Goal: Task Accomplishment & Management: Complete application form

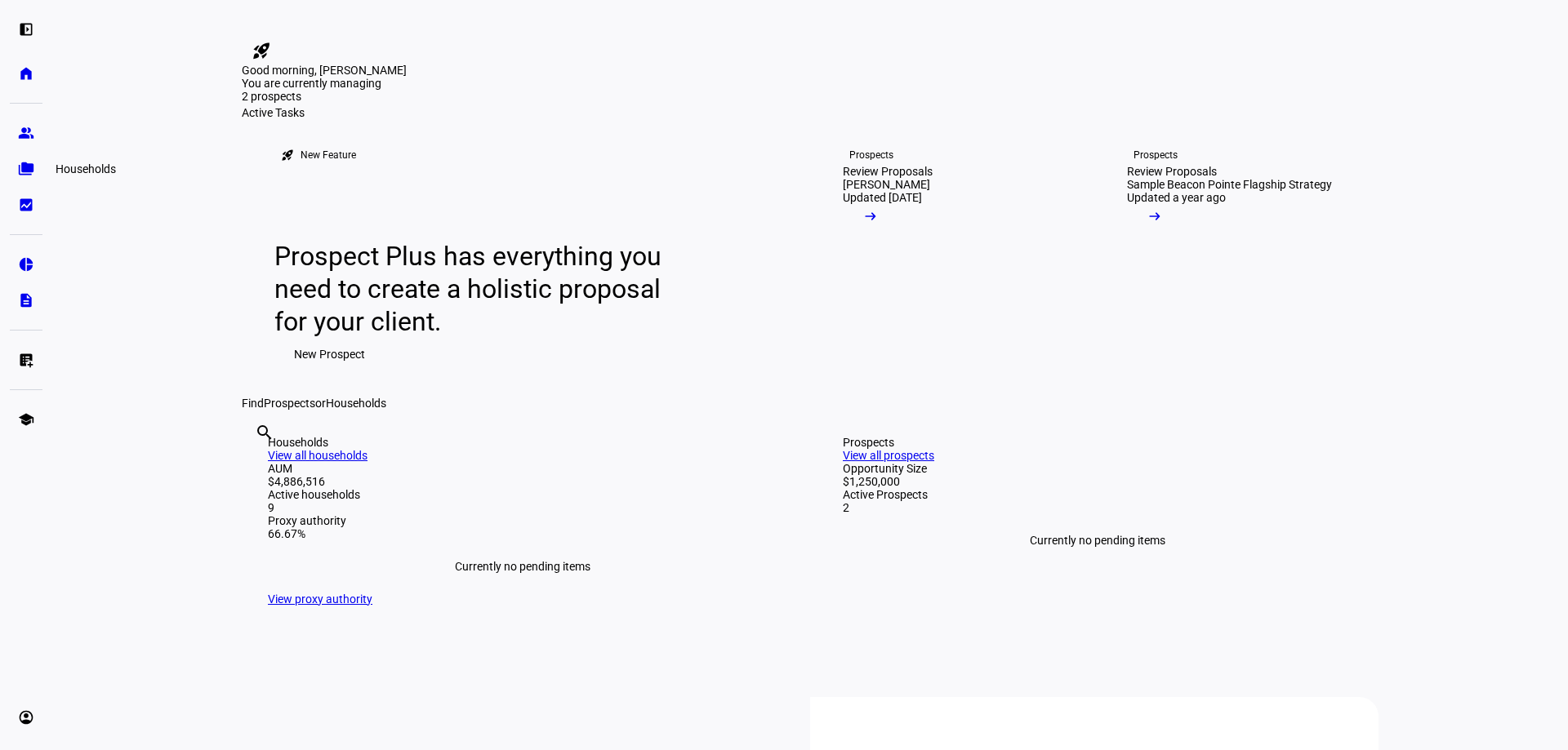
click at [22, 173] on eth-mat-symbol "folder_copy" at bounding box center [25, 168] width 16 height 16
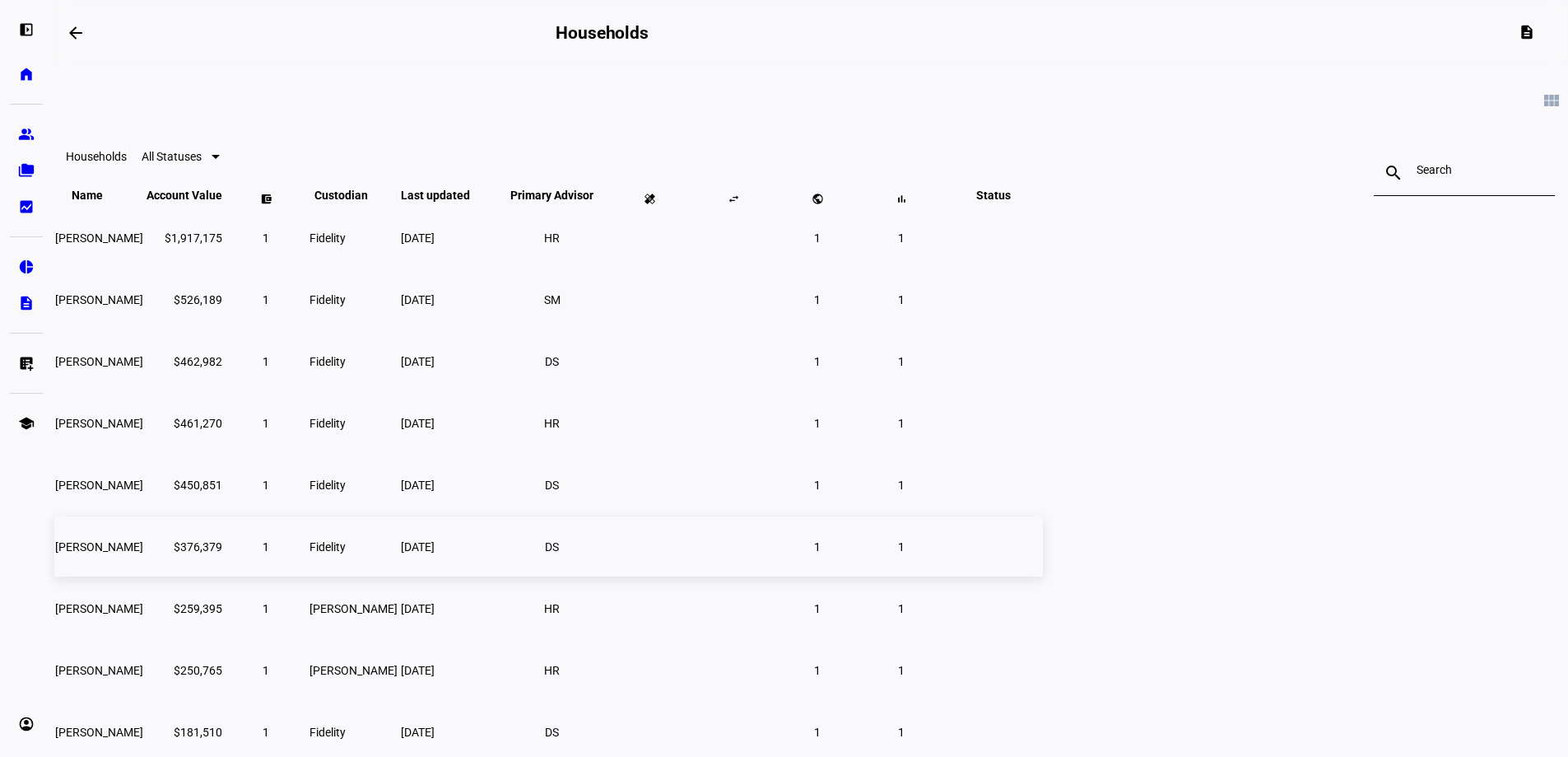
click at [144, 576] on td "[PERSON_NAME]" at bounding box center [98, 546] width 90 height 60
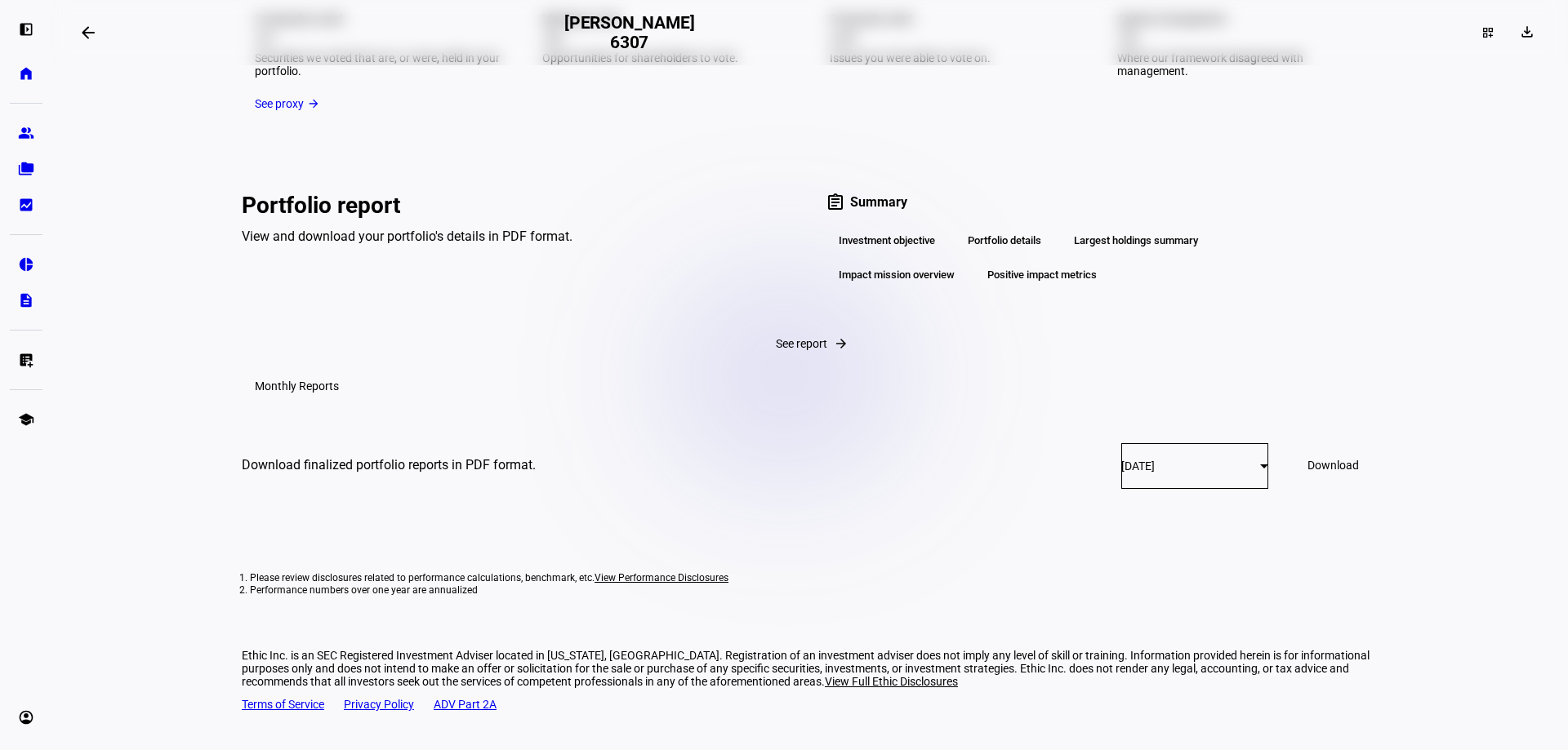
scroll to position [2477, 0]
click at [25, 365] on eth-mat-symbol "list_alt_add" at bounding box center [25, 360] width 16 height 16
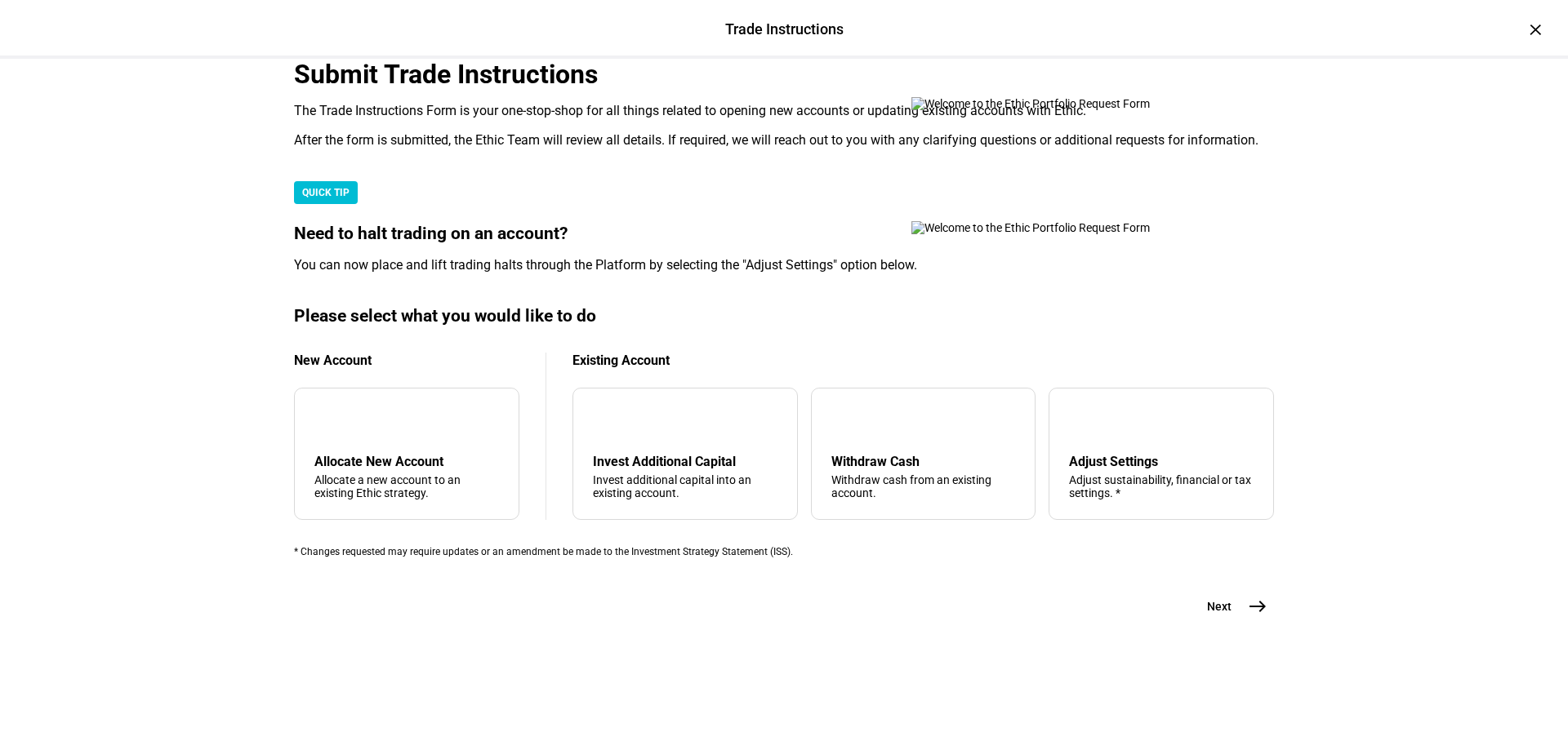
scroll to position [389, 0]
click at [885, 473] on div "Withdraw cash from an existing account." at bounding box center [923, 486] width 184 height 26
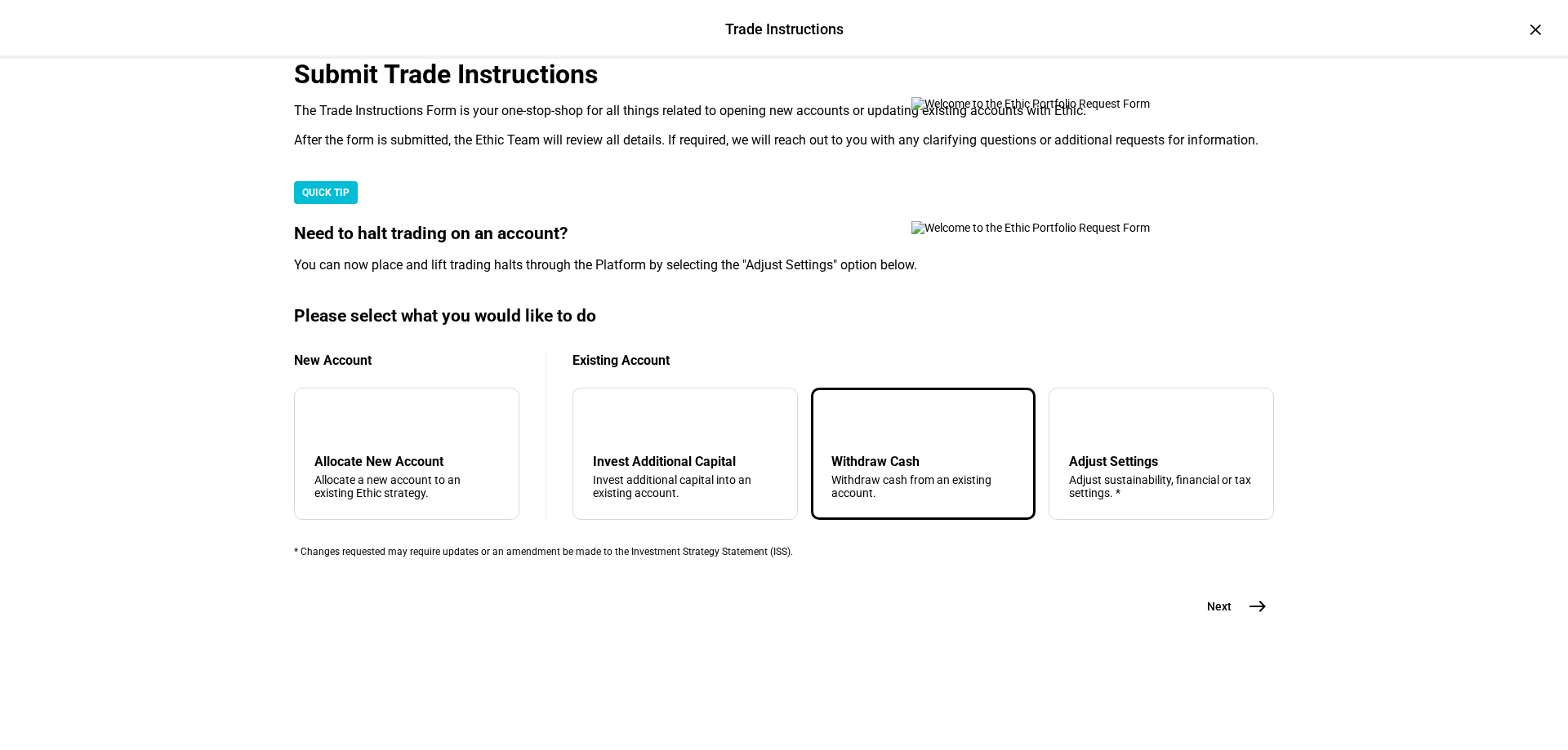
click at [1249, 616] on mat-icon "east" at bounding box center [1257, 606] width 20 height 20
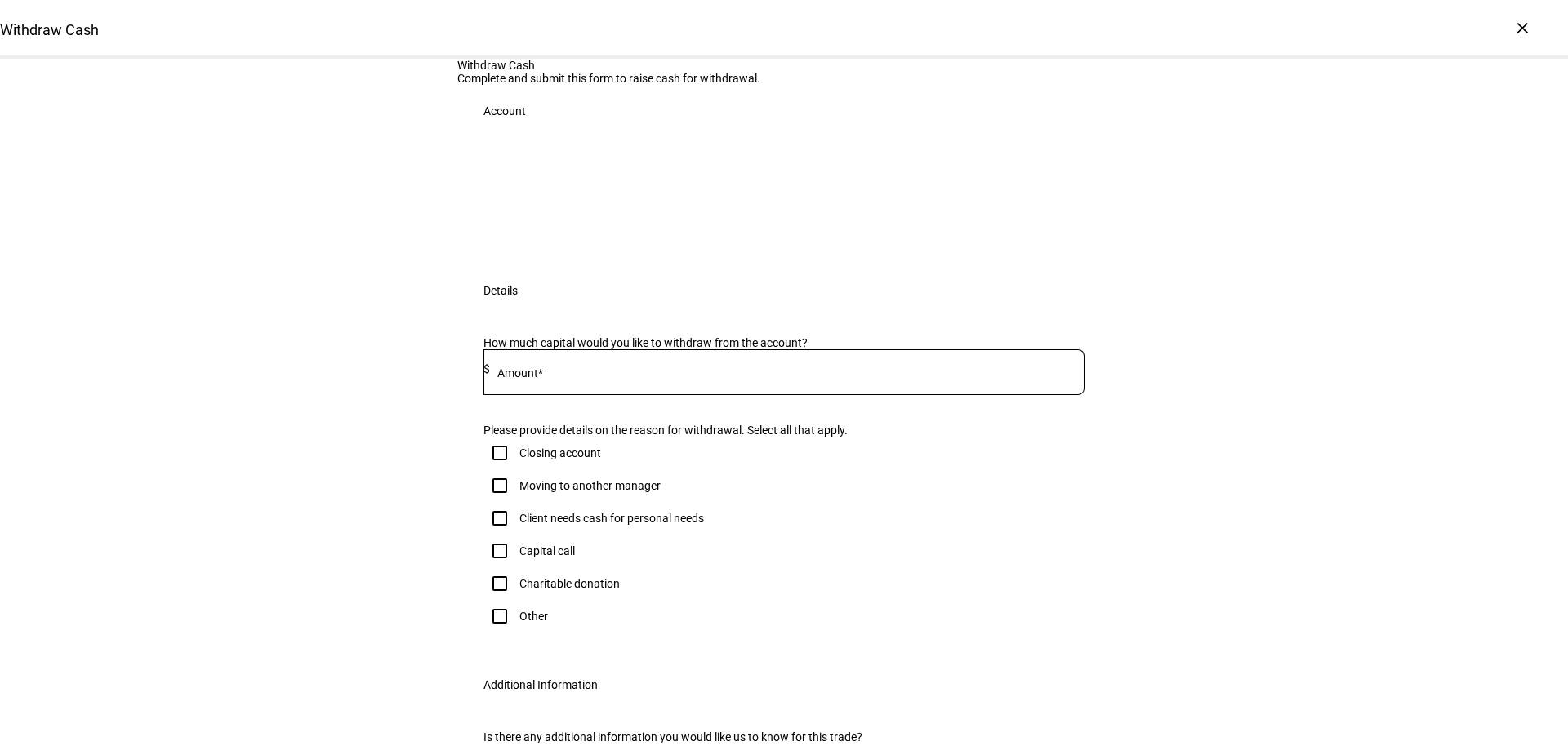
click at [667, 524] on div "Client needs cash for personal needs" at bounding box center [611, 518] width 184 height 13
click at [516, 535] on input "Client needs cash for personal needs" at bounding box center [499, 518] width 32 height 32
checkbox input "true"
click at [596, 375] on input at bounding box center [787, 368] width 594 height 13
type input "10,000"
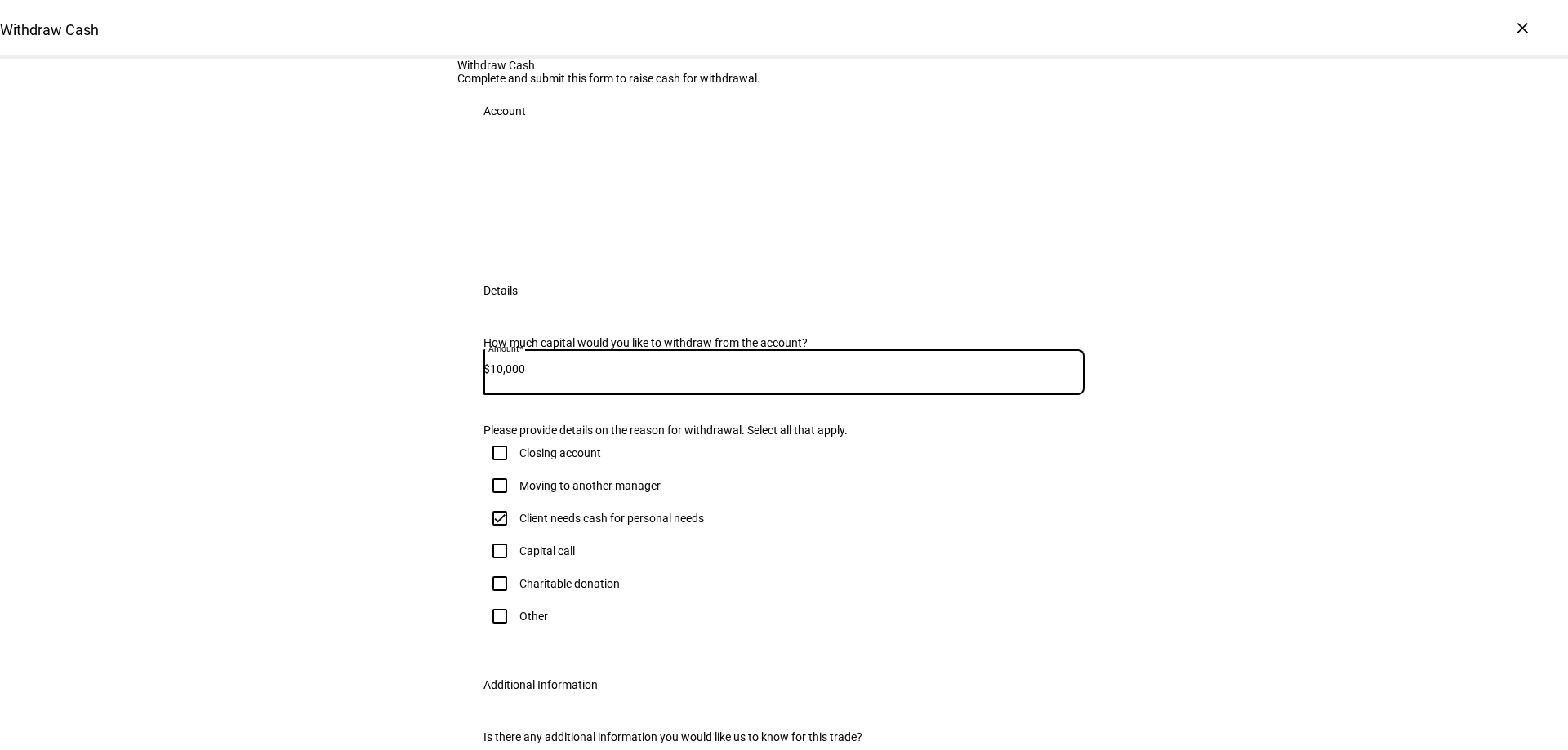
click at [422, 550] on div "Withdraw Cash Complete and submit this form to raise cash for withdrawal. Accou…" at bounding box center [784, 446] width 1568 height 776
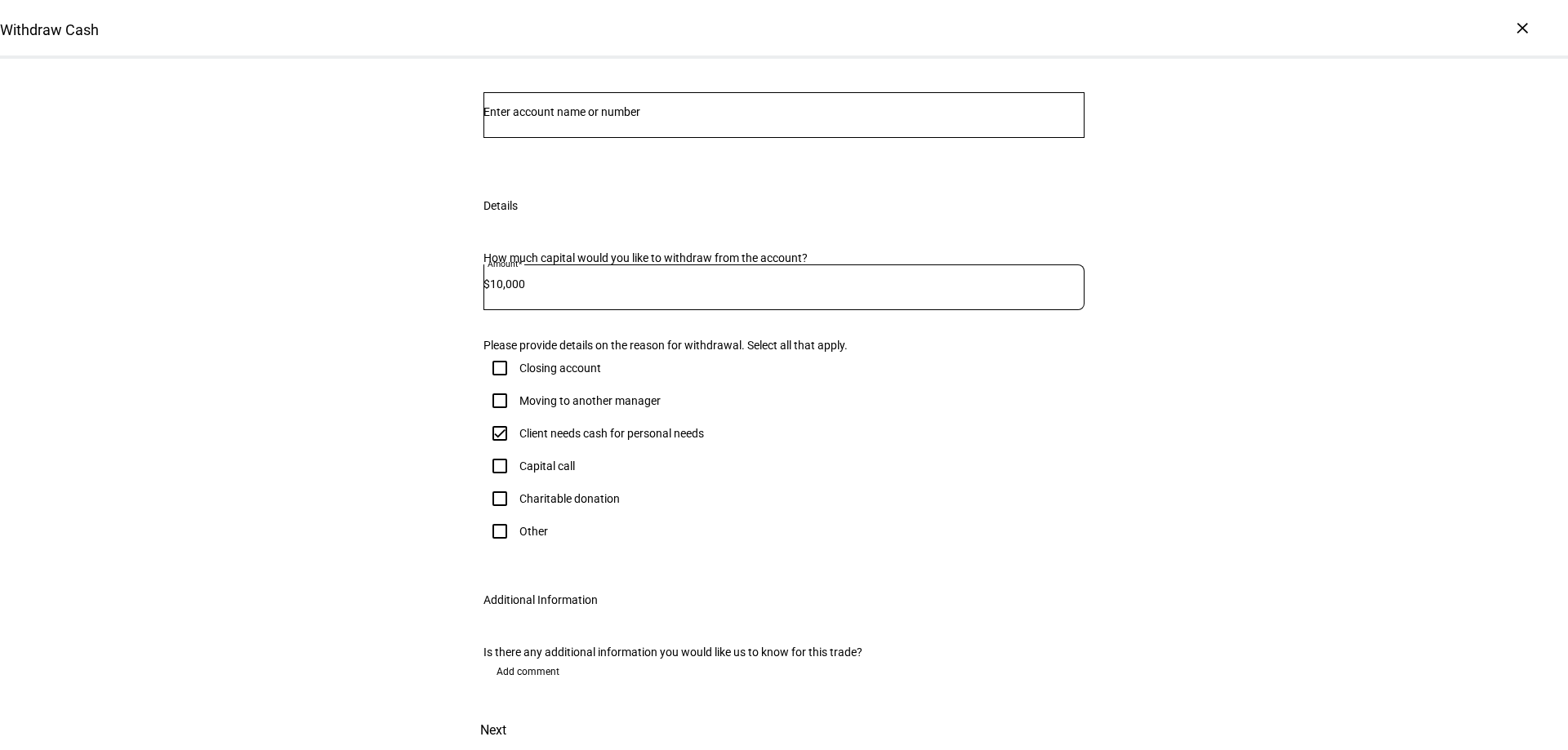
scroll to position [81, 0]
click at [610, 118] on input "Number" at bounding box center [784, 111] width 601 height 13
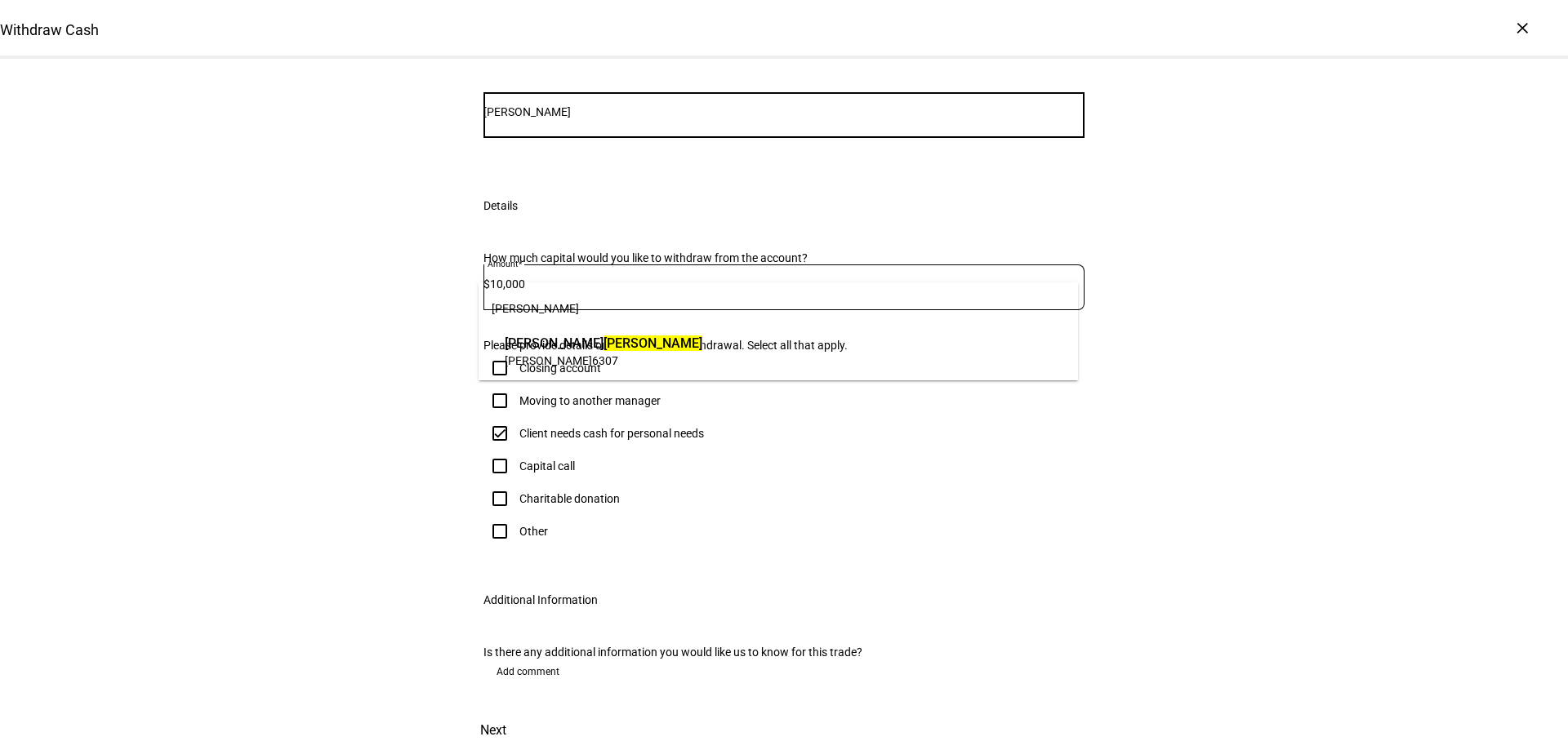
type input "[PERSON_NAME]"
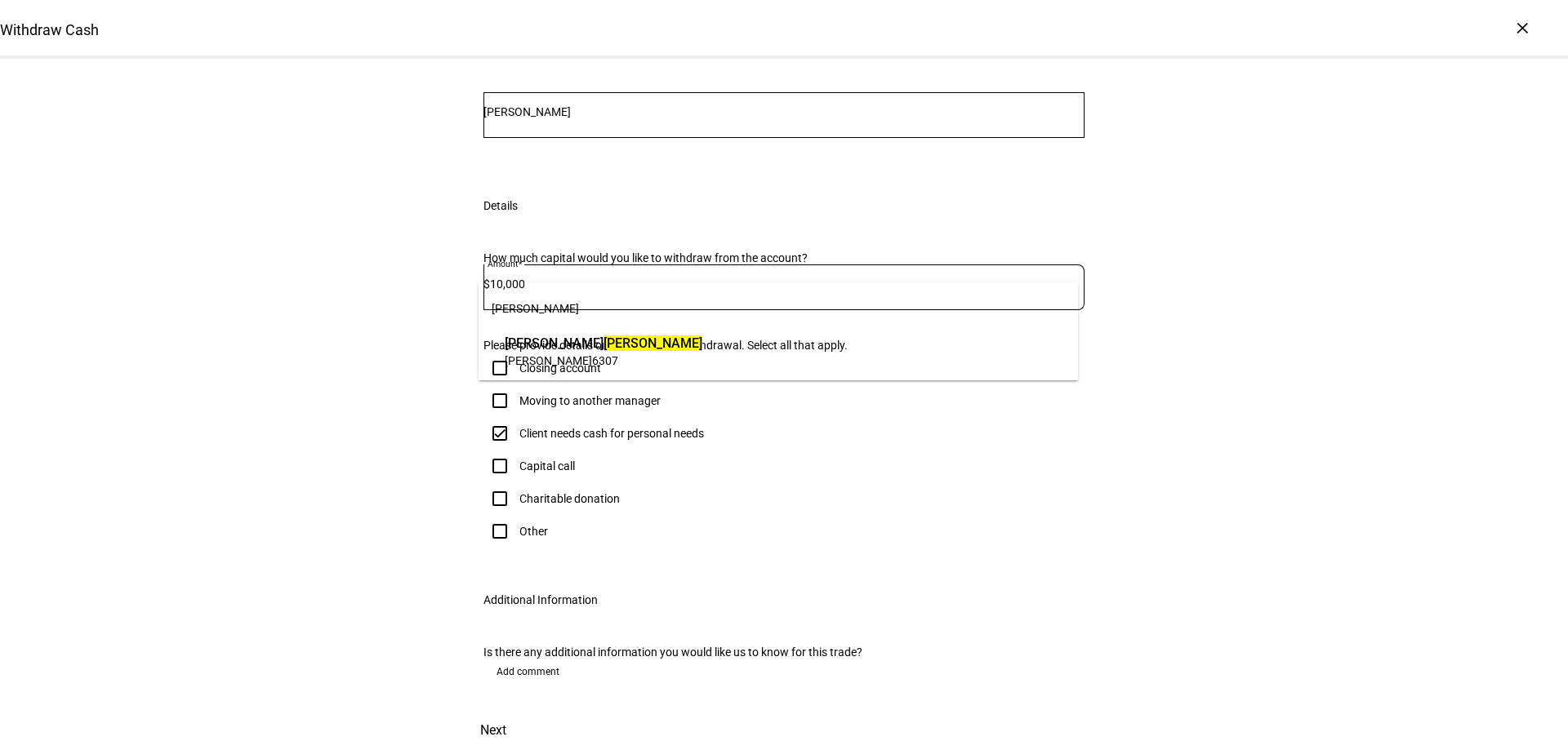
click at [601, 339] on span "[PERSON_NAME]" at bounding box center [603, 343] width 198 height 19
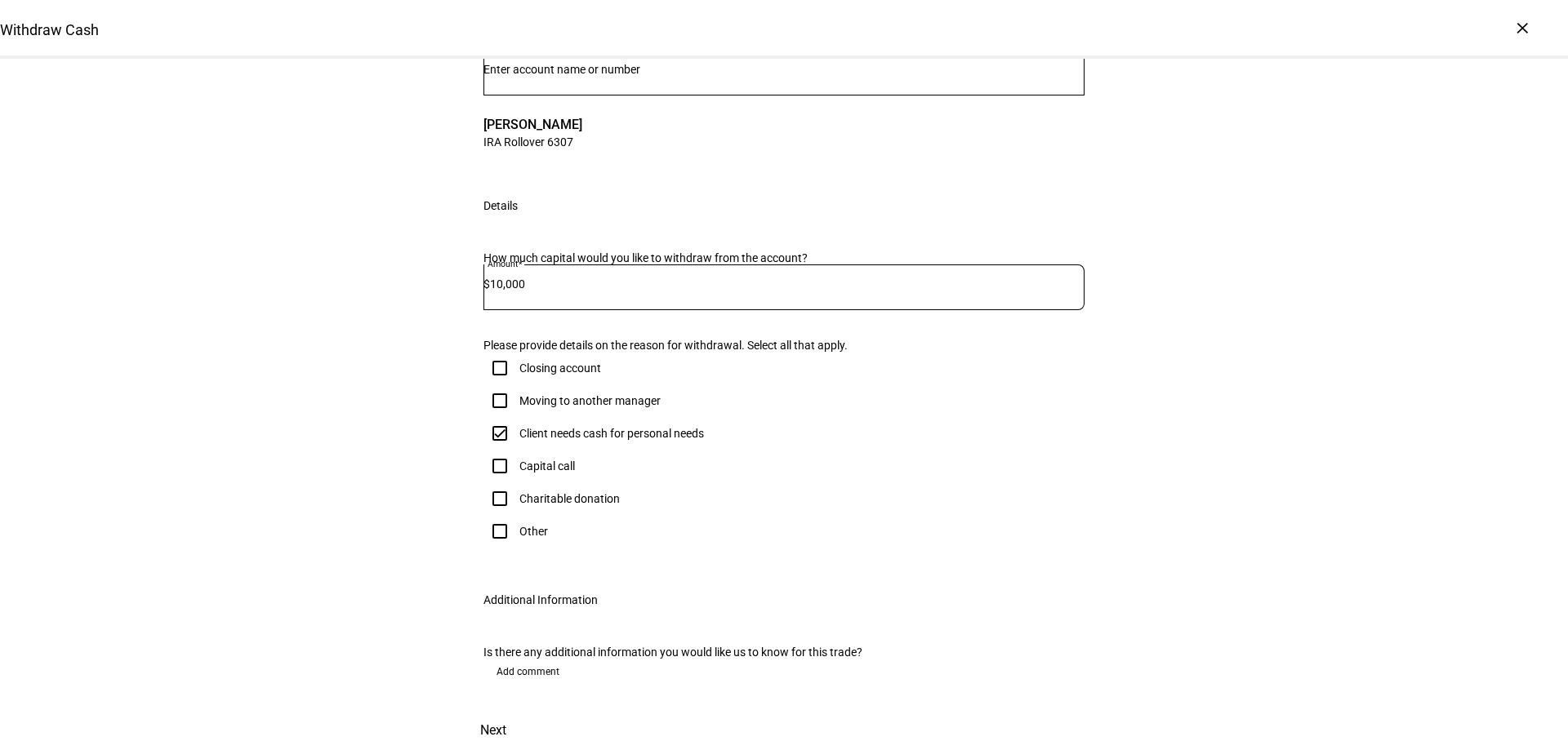
scroll to position [439, 0]
click at [529, 711] on span at bounding box center [493, 730] width 72 height 39
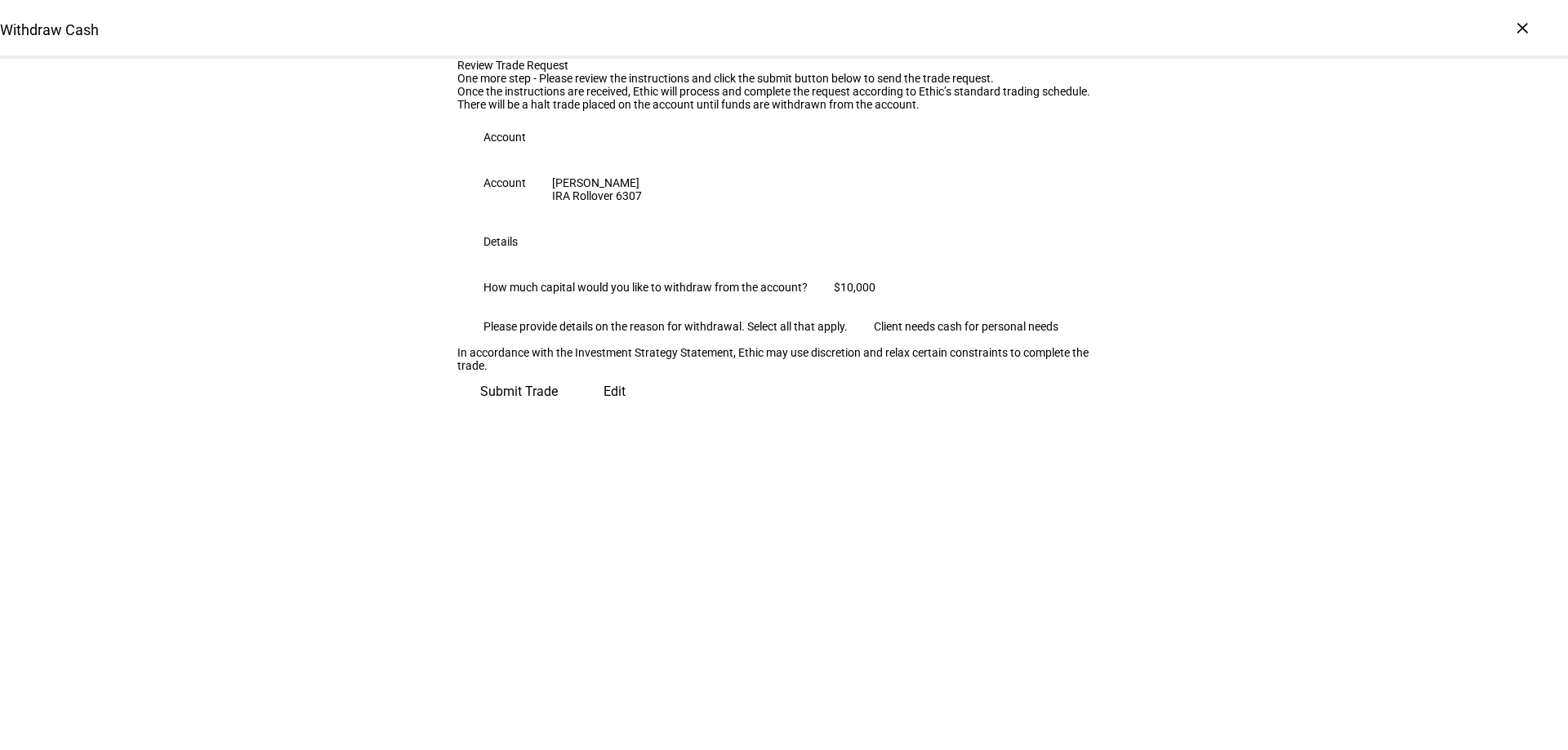
scroll to position [36, 0]
click at [558, 411] on span "Submit Trade" at bounding box center [519, 392] width 77 height 39
